Goal: Task Accomplishment & Management: Use online tool/utility

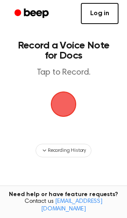
click at [96, 21] on link "Log in" at bounding box center [100, 13] width 38 height 21
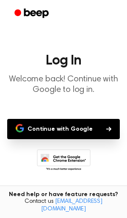
click at [49, 132] on button "Continue with Google" at bounding box center [63, 129] width 112 height 20
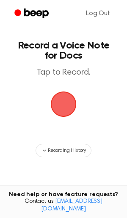
click at [62, 104] on span "button" at bounding box center [63, 104] width 27 height 27
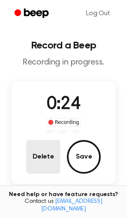
click at [37, 162] on button "Delete" at bounding box center [43, 157] width 34 height 34
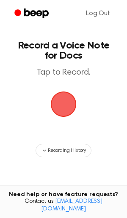
click at [65, 104] on span "button" at bounding box center [63, 104] width 27 height 27
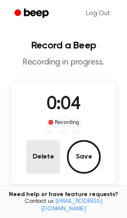
click at [45, 152] on button "Delete" at bounding box center [43, 157] width 34 height 34
